Goal: Information Seeking & Learning: Learn about a topic

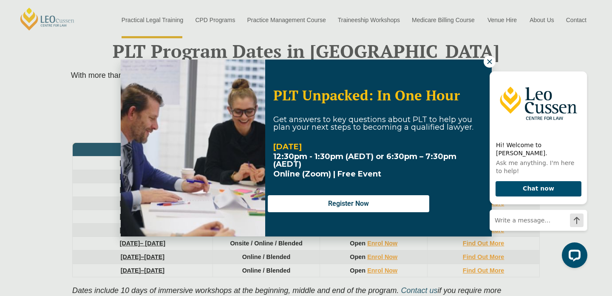
click at [488, 62] on icon at bounding box center [489, 61] width 5 height 5
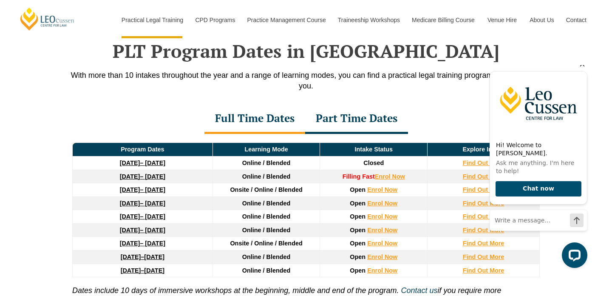
click at [582, 69] on icon "Hide greeting" at bounding box center [582, 64] width 10 height 10
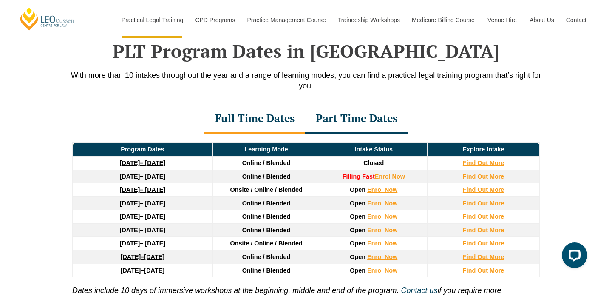
click at [360, 127] on div "Part Time Dates" at bounding box center [356, 119] width 103 height 30
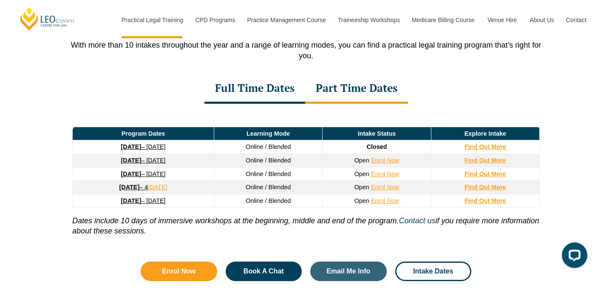
scroll to position [1177, 0]
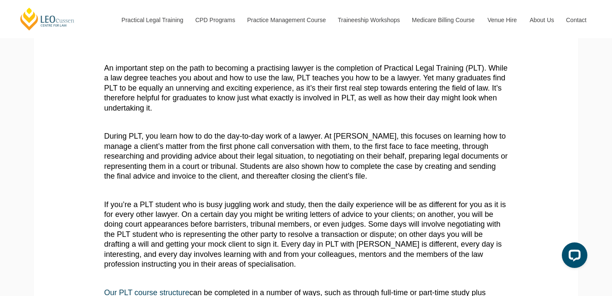
scroll to position [116, 0]
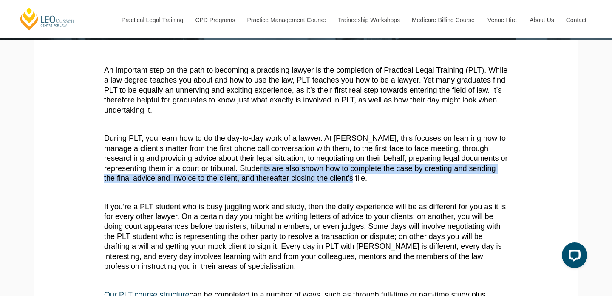
drag, startPoint x: 208, startPoint y: 156, endPoint x: 286, endPoint y: 167, distance: 78.5
click at [286, 167] on p "During PLT, you learn how to do the day-to-day work of a lawyer. At [PERSON_NAM…" at bounding box center [306, 158] width 404 height 50
click at [286, 167] on p "During PLT, you learn how to do the day-to-day work of a lawyer. At Leo Cussen,…" at bounding box center [306, 158] width 404 height 50
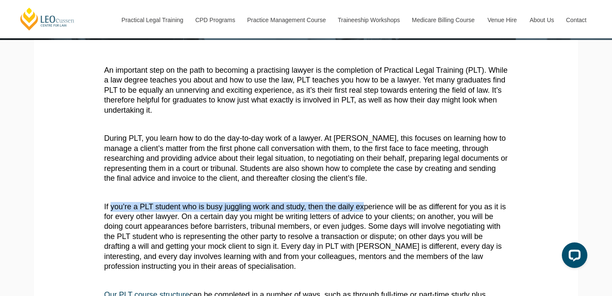
drag, startPoint x: 110, startPoint y: 195, endPoint x: 356, endPoint y: 191, distance: 246.0
click at [356, 202] on p "If you’re a PLT student who is busy juggling work and study, then the daily exp…" at bounding box center [306, 237] width 404 height 70
click at [349, 202] on p "If you’re a PLT student who is busy juggling work and study, then the daily exp…" at bounding box center [306, 237] width 404 height 70
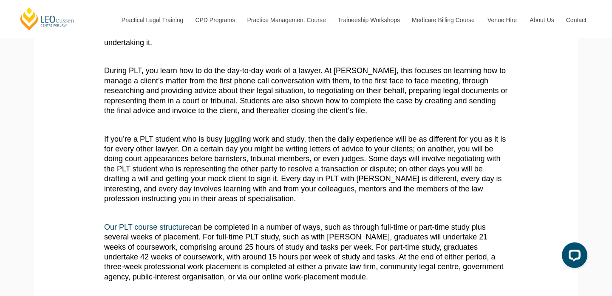
scroll to position [183, 0]
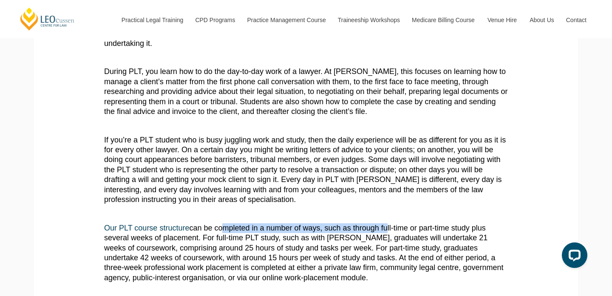
drag, startPoint x: 220, startPoint y: 215, endPoint x: 378, endPoint y: 215, distance: 158.9
click at [378, 223] on p "Our PLT course structure can be completed in a number of ways, such as through …" at bounding box center [306, 252] width 404 height 59
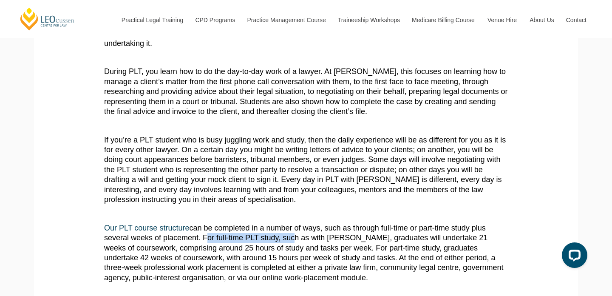
drag, startPoint x: 175, startPoint y: 224, endPoint x: 257, endPoint y: 225, distance: 81.6
click at [257, 225] on p "Our PLT course structure can be completed in a number of ways, such as through …" at bounding box center [306, 252] width 404 height 59
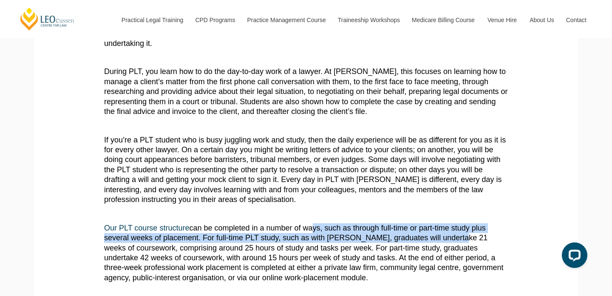
drag, startPoint x: 303, startPoint y: 219, endPoint x: 419, endPoint y: 225, distance: 116.1
click at [419, 225] on p "Our PLT course structure can be completed in a number of ways, such as through …" at bounding box center [306, 252] width 404 height 59
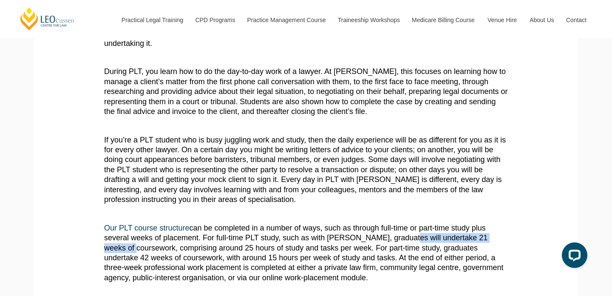
drag, startPoint x: 371, startPoint y: 226, endPoint x: 469, endPoint y: 226, distance: 98.1
click at [469, 226] on p "Our PLT course structure can be completed in a number of ways, such as through …" at bounding box center [306, 252] width 404 height 59
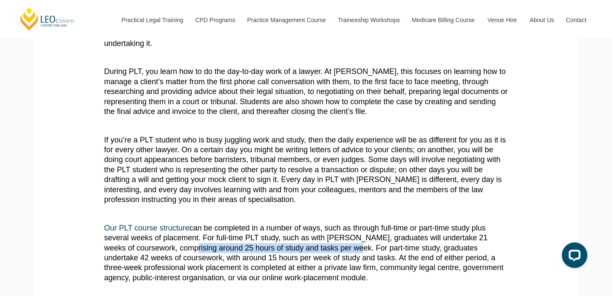
drag, startPoint x: 129, startPoint y: 234, endPoint x: 291, endPoint y: 235, distance: 162.3
click at [291, 235] on p "Our PLT course structure can be completed in a number of ways, such as through …" at bounding box center [306, 252] width 404 height 59
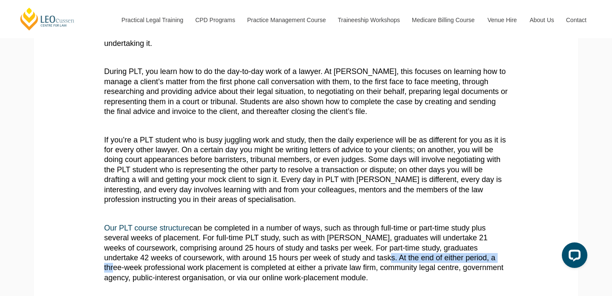
drag, startPoint x: 313, startPoint y: 243, endPoint x: 426, endPoint y: 246, distance: 113.4
click at [426, 246] on p "Our PLT course structure can be completed in a number of ways, such as through …" at bounding box center [306, 252] width 404 height 59
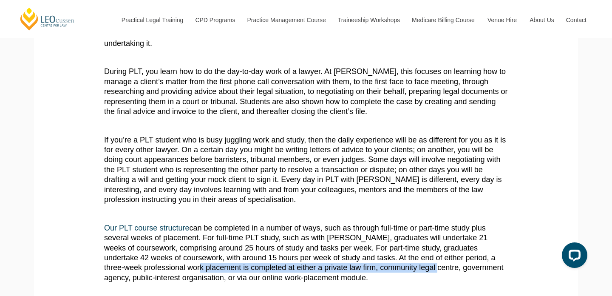
drag, startPoint x: 124, startPoint y: 255, endPoint x: 383, endPoint y: 258, distance: 259.1
click at [383, 258] on p "Our PLT course structure can be completed in a number of ways, such as through …" at bounding box center [306, 252] width 404 height 59
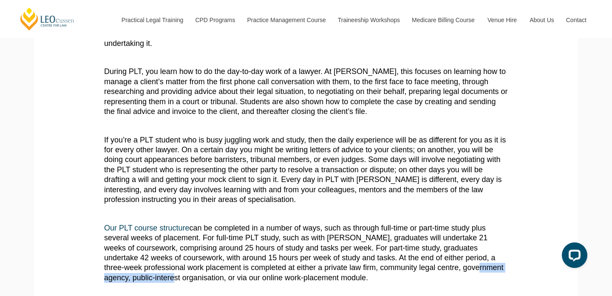
drag, startPoint x: 396, startPoint y: 254, endPoint x: 507, endPoint y: 254, distance: 110.9
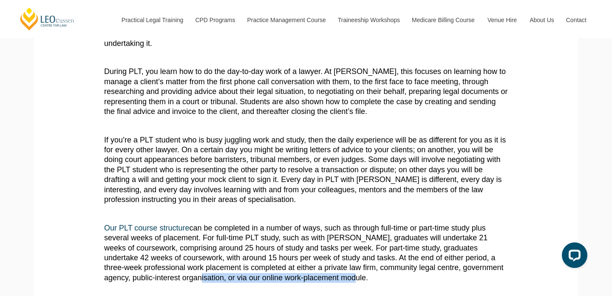
drag, startPoint x: 127, startPoint y: 261, endPoint x: 278, endPoint y: 263, distance: 151.7
click at [278, 263] on p "Our PLT course structure can be completed in a number of ways, such as through …" at bounding box center [306, 252] width 404 height 59
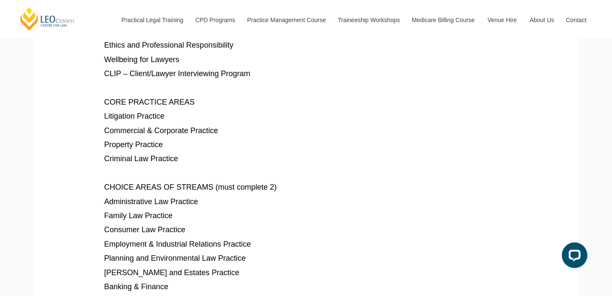
scroll to position [543, 0]
drag, startPoint x: 103, startPoint y: 184, endPoint x: 200, endPoint y: 184, distance: 97.3
click at [200, 184] on section "An important step on the path to becoming a practising lawyer is the completion…" at bounding box center [305, 44] width 531 height 862
drag, startPoint x: 105, startPoint y: 251, endPoint x: 190, endPoint y: 251, distance: 85.0
click at [190, 268] on p "Wills and Estates Practice" at bounding box center [306, 273] width 404 height 10
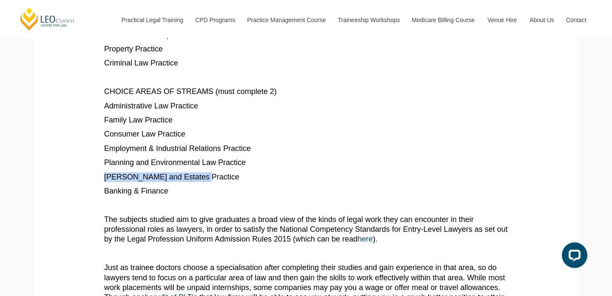
scroll to position [658, 0]
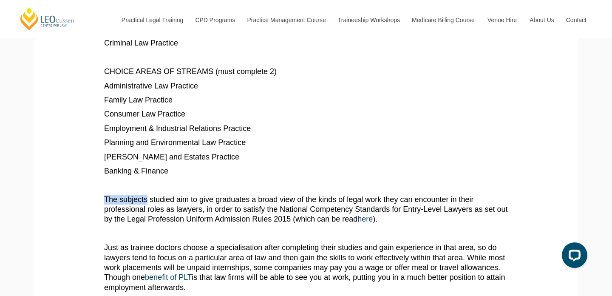
drag, startPoint x: 146, startPoint y: 182, endPoint x: 330, endPoint y: 173, distance: 184.1
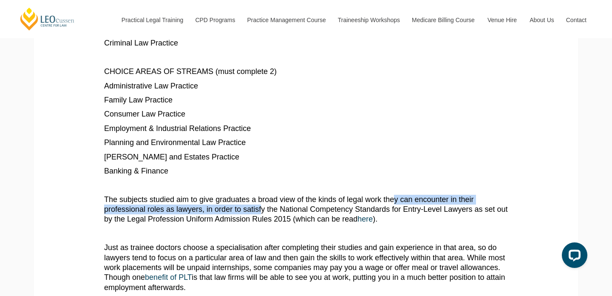
drag, startPoint x: 384, startPoint y: 184, endPoint x: 197, endPoint y: 193, distance: 188.0
click at [197, 195] on p "The subjects studied aim to give graduates a broad view of the kinds of legal w…" at bounding box center [306, 210] width 404 height 30
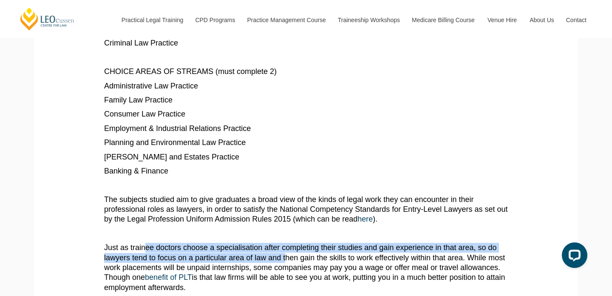
drag, startPoint x: 144, startPoint y: 230, endPoint x: 280, endPoint y: 237, distance: 137.0
click at [280, 243] on p "Just as trainee doctors choose a specialisation after completing their studies …" at bounding box center [306, 268] width 404 height 50
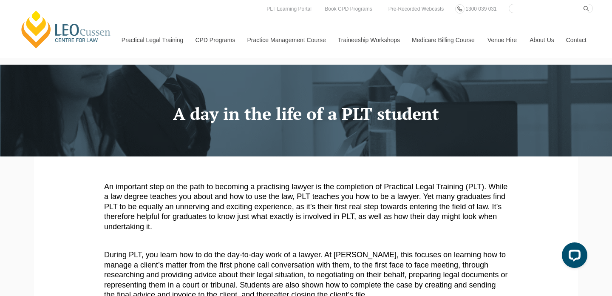
scroll to position [0, 0]
